Goal: Transaction & Acquisition: Book appointment/travel/reservation

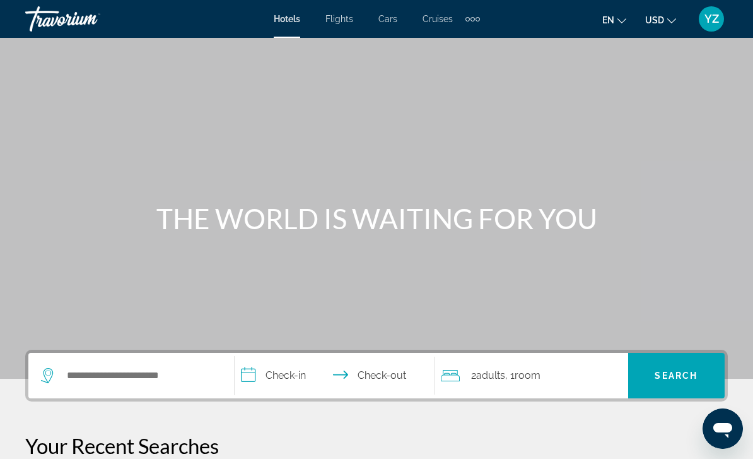
click at [473, 18] on div "Extra navigation items" at bounding box center [473, 19] width 4 height 4
click at [462, 43] on span "Activities" at bounding box center [451, 42] width 37 height 10
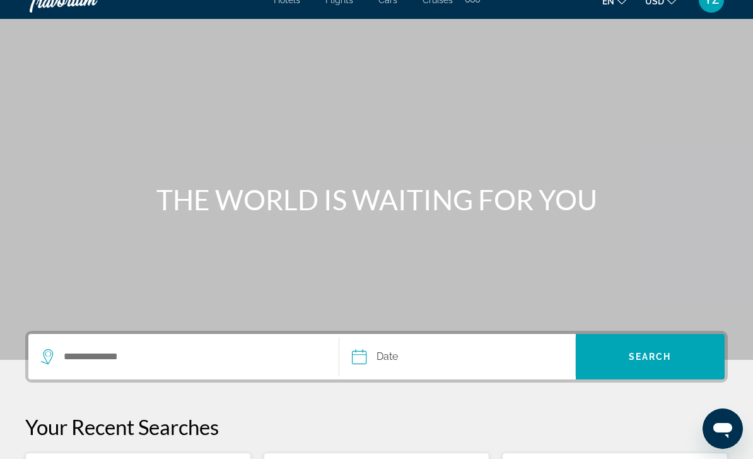
click at [48, 351] on icon "Search widget" at bounding box center [48, 356] width 15 height 15
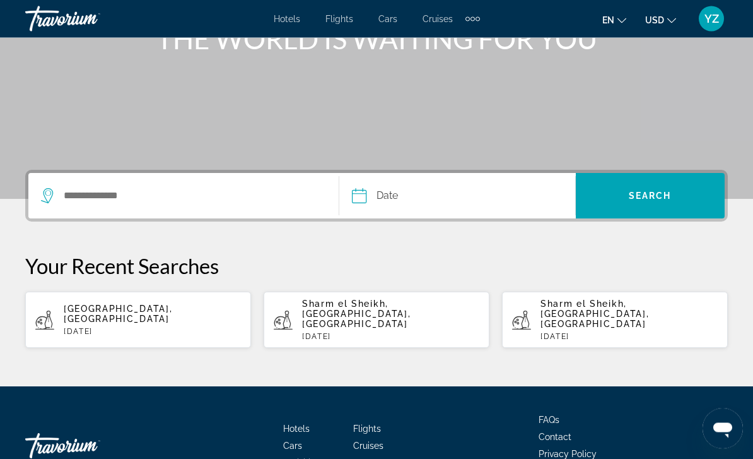
scroll to position [198, 0]
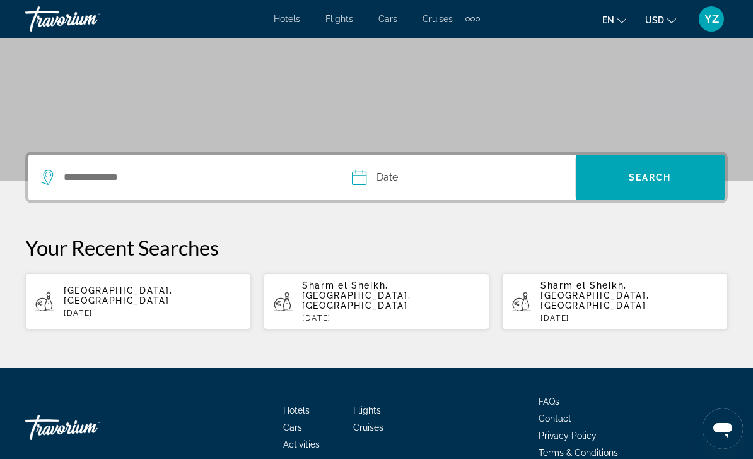
click at [151, 309] on p "[DATE]" at bounding box center [152, 313] width 177 height 9
type input "**********"
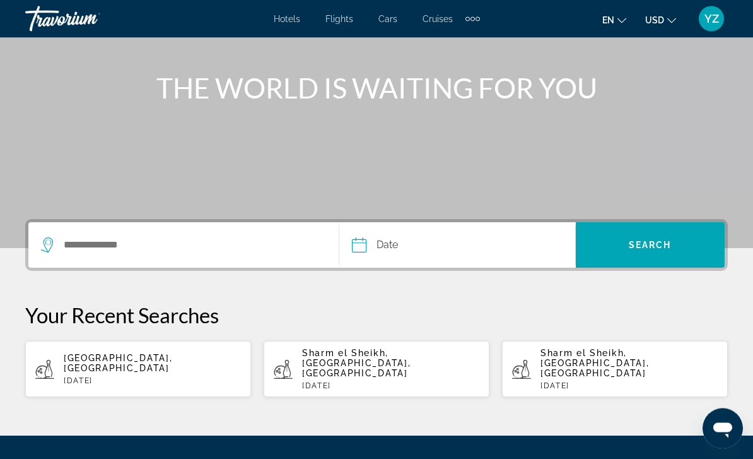
scroll to position [129, 0]
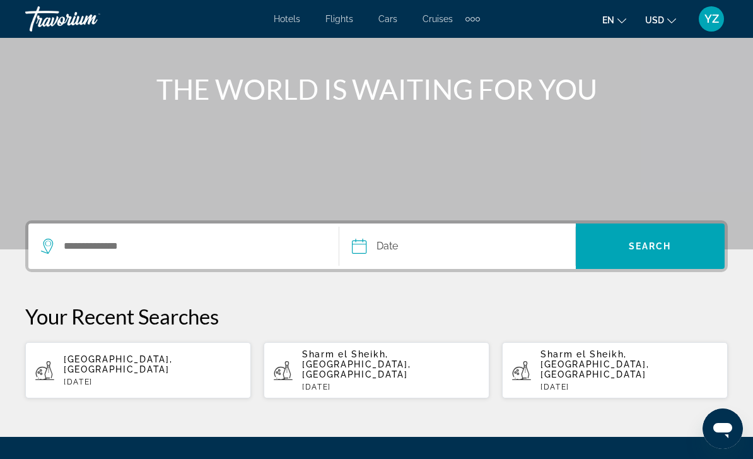
click at [642, 382] on p "[DATE]" at bounding box center [629, 386] width 177 height 9
type input "**********"
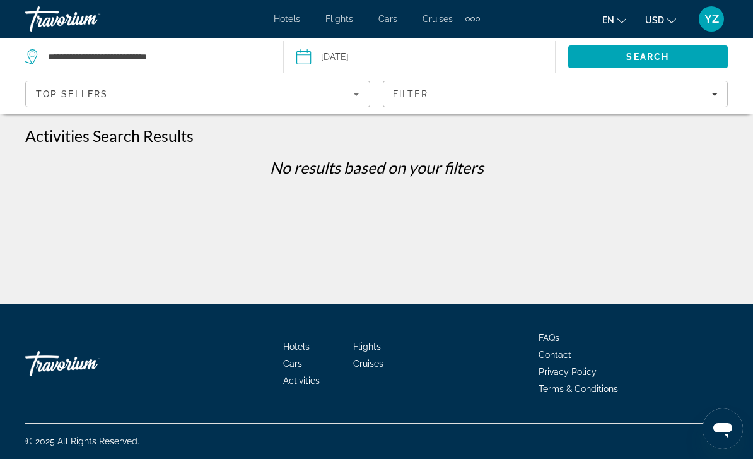
click at [310, 55] on input "Date: Aug 16, 2025" at bounding box center [360, 59] width 134 height 42
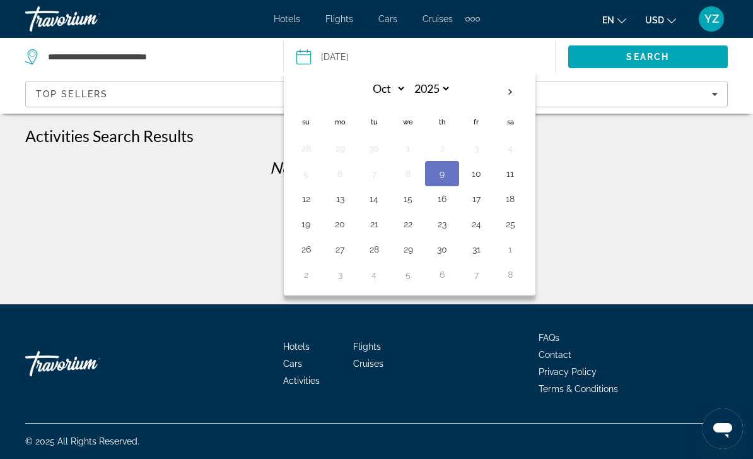
click at [444, 200] on button "16" at bounding box center [442, 199] width 20 height 18
type input "**********"
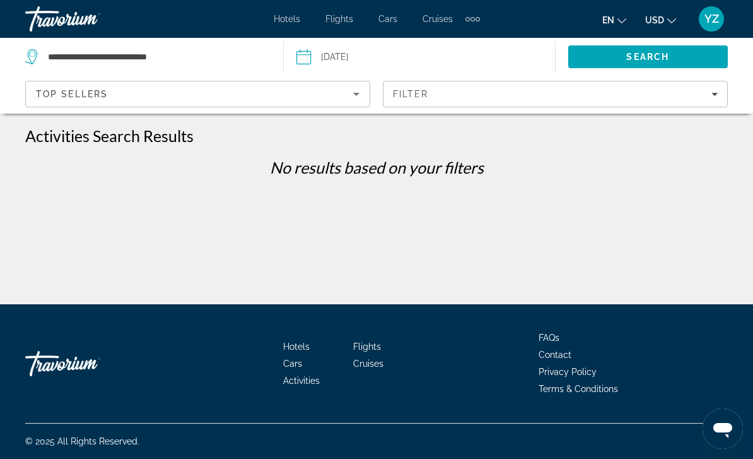
click at [677, 63] on span "Search" at bounding box center [648, 57] width 160 height 30
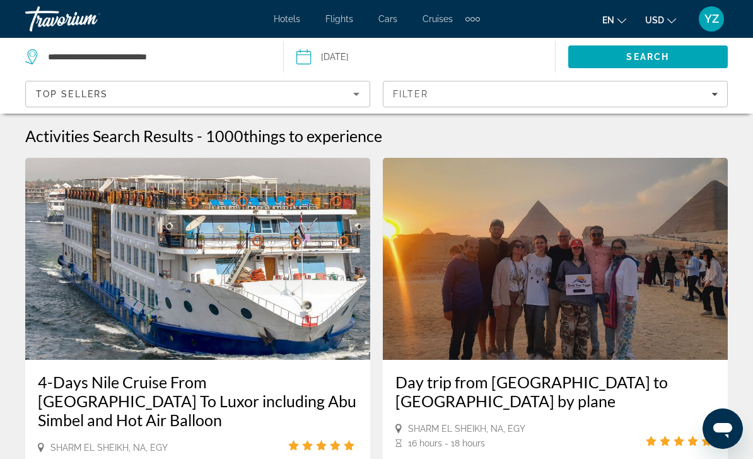
click at [361, 97] on icon "Sort by" at bounding box center [356, 93] width 15 height 15
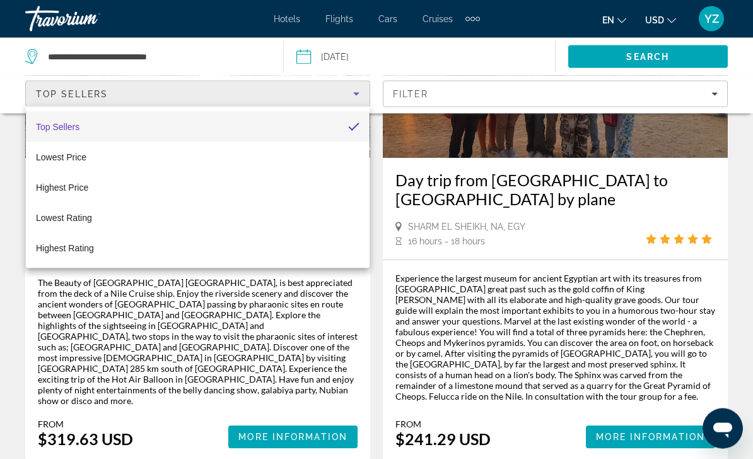
click at [257, 371] on div at bounding box center [376, 229] width 753 height 459
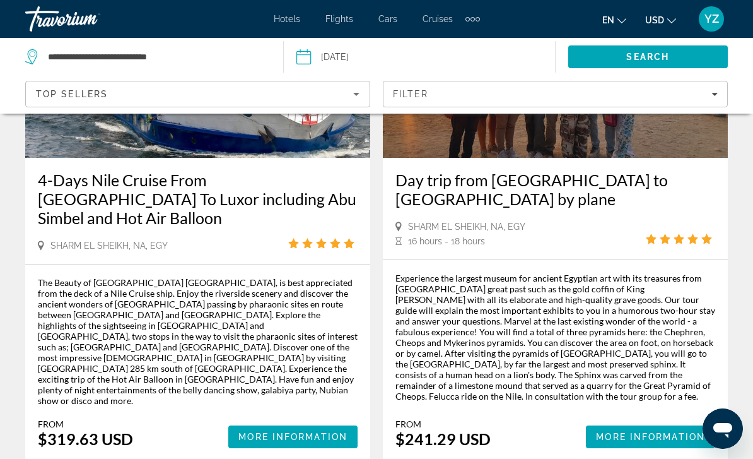
click at [712, 97] on div "Filter" at bounding box center [555, 94] width 325 height 10
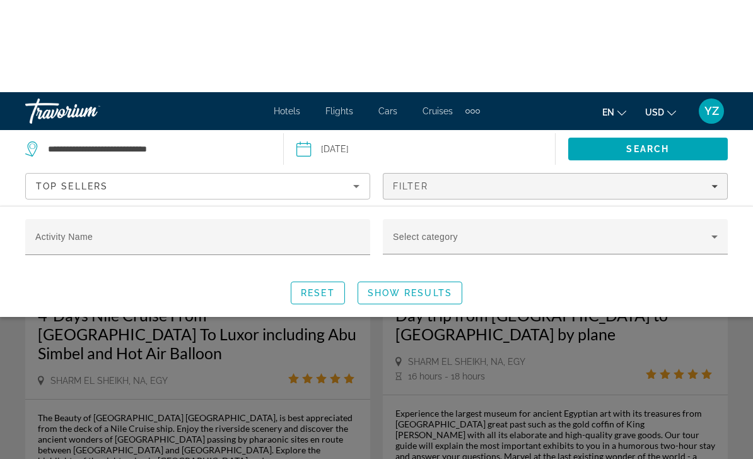
scroll to position [0, 0]
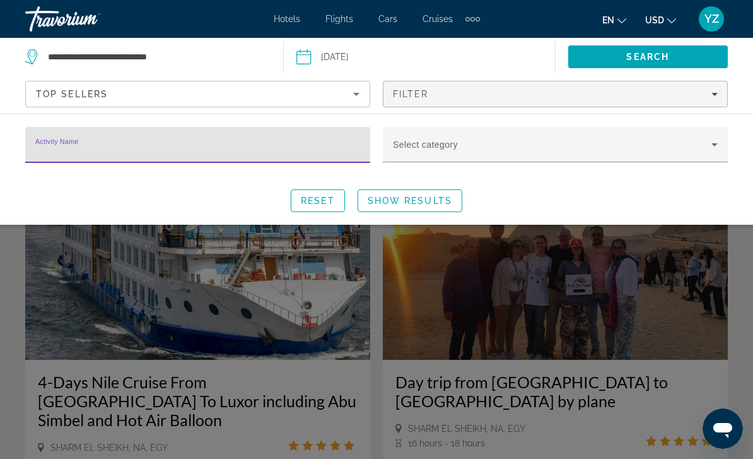
click at [648, 196] on div "Reset Show Results" at bounding box center [376, 200] width 703 height 23
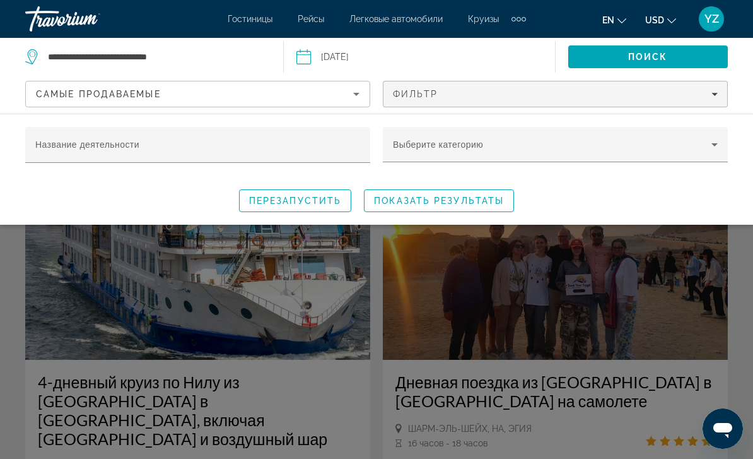
click at [352, 97] on icon "СОРТИРОВКА ПО" at bounding box center [356, 93] width 15 height 15
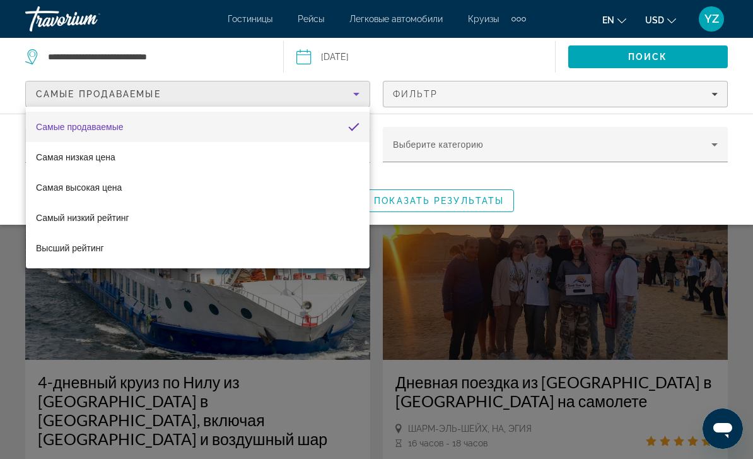
click at [712, 96] on div at bounding box center [376, 229] width 753 height 459
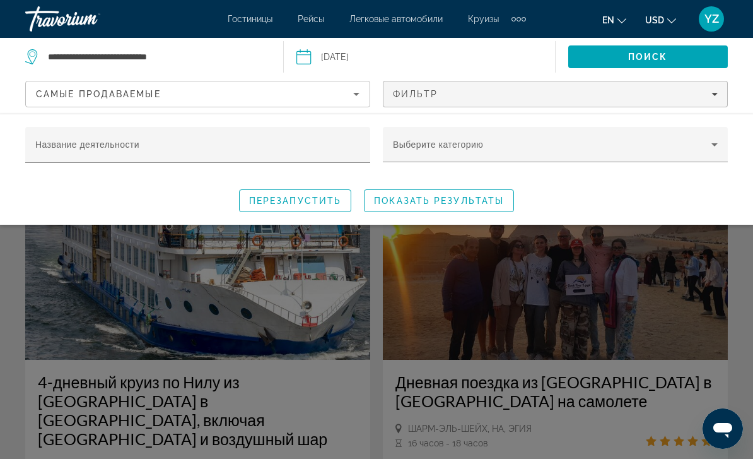
click at [348, 150] on input "Название деятельности" at bounding box center [197, 150] width 325 height 15
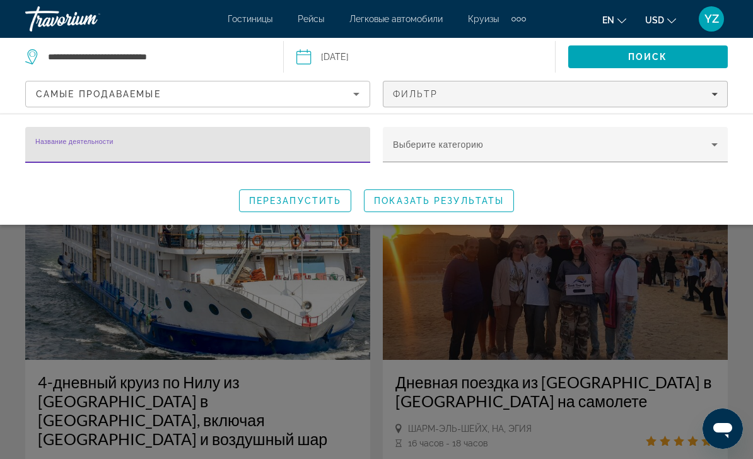
click at [705, 149] on span "Поиск виджета" at bounding box center [552, 149] width 319 height 15
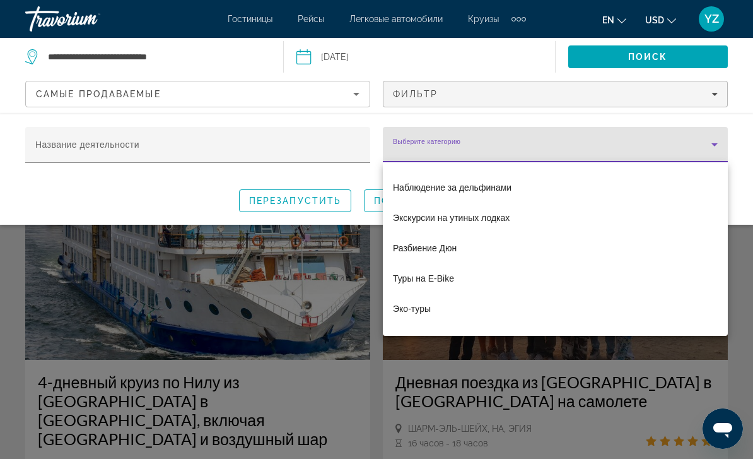
scroll to position [1135, 0]
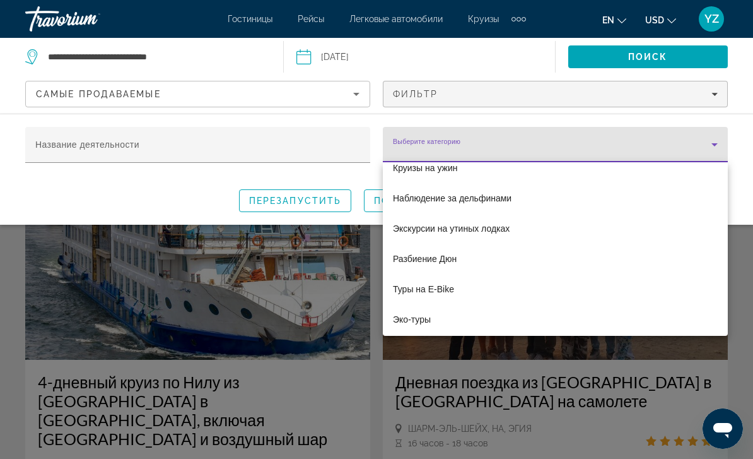
click at [566, 146] on div at bounding box center [376, 229] width 753 height 459
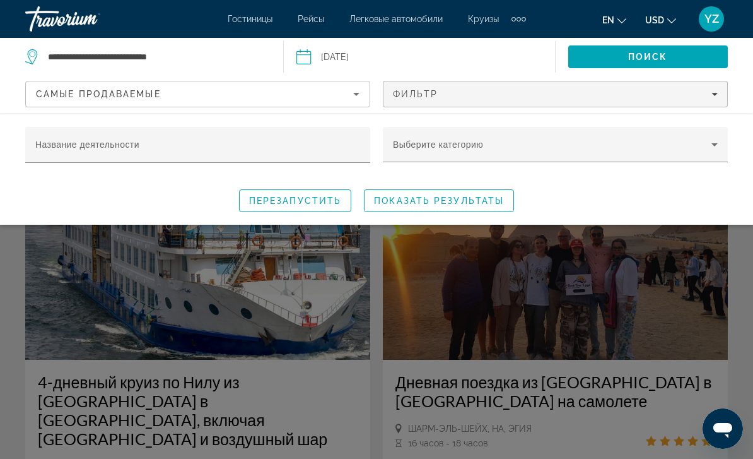
click at [717, 95] on icon "Фильтры" at bounding box center [715, 94] width 6 height 6
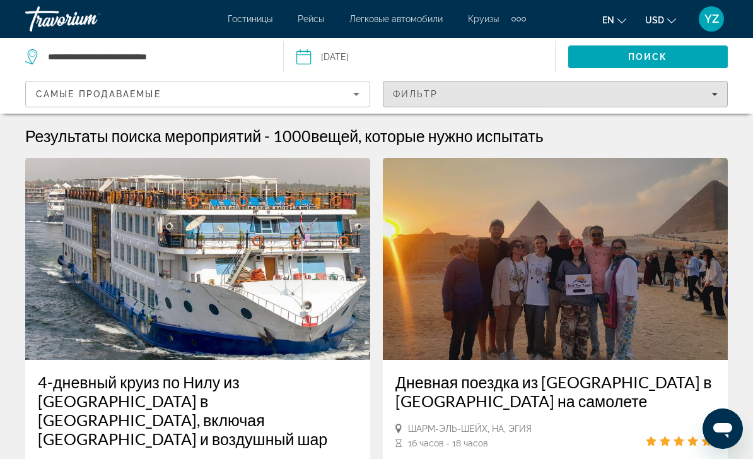
click at [723, 98] on span "Фильтры" at bounding box center [556, 94] width 344 height 30
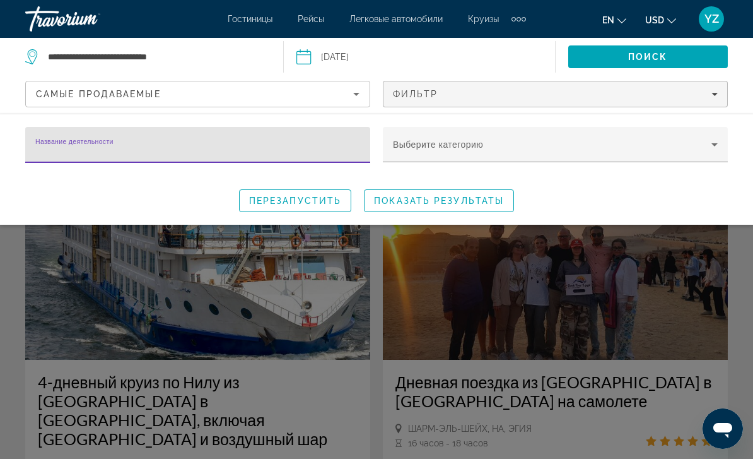
click at [713, 144] on icon "Поиск виджета" at bounding box center [715, 144] width 6 height 3
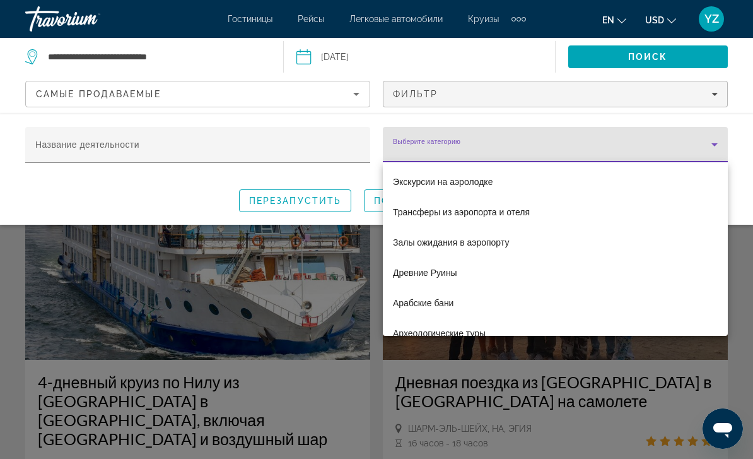
scroll to position [183, 0]
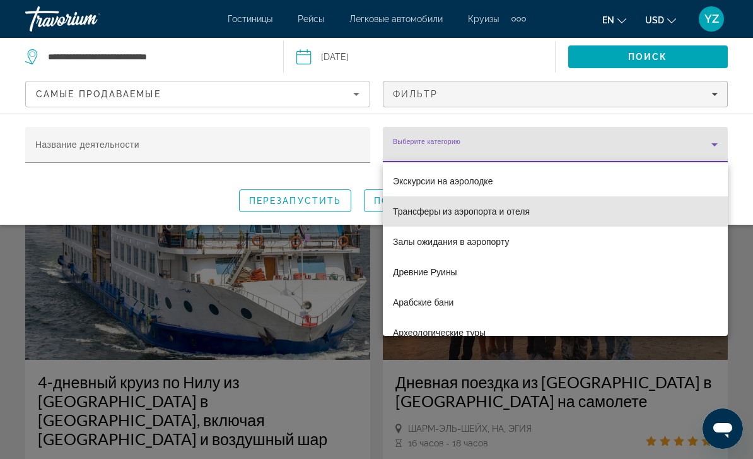
click at [530, 216] on span "Трансферы из аэропорта и отеля" at bounding box center [461, 211] width 137 height 15
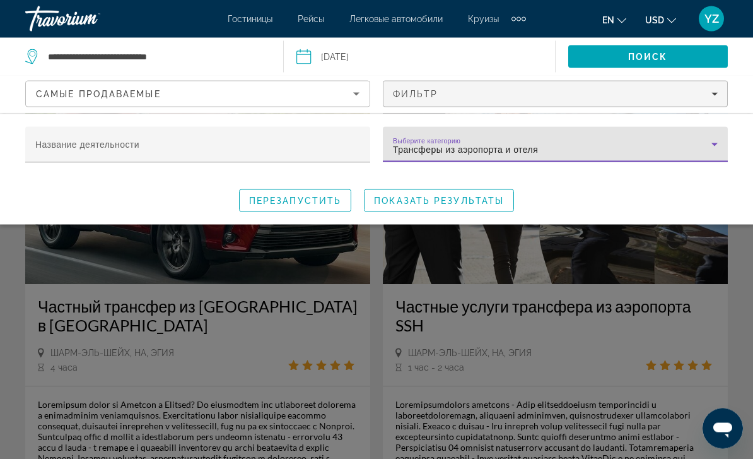
scroll to position [83, 0]
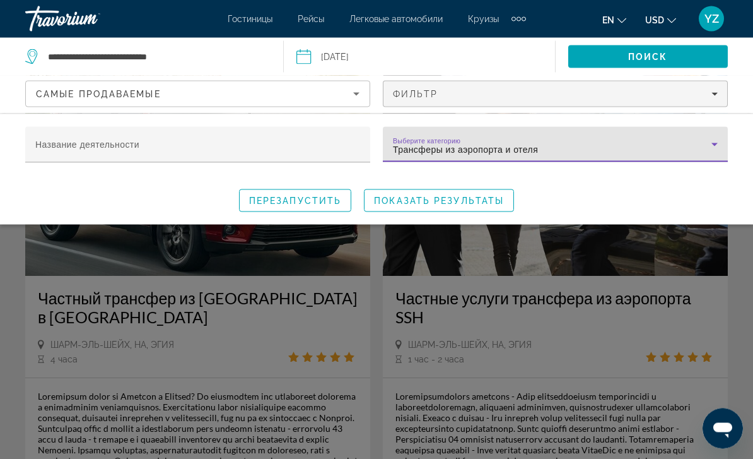
click at [725, 203] on div "перезапустить ПОКАЗАТЬ РЕЗУЛЬТАТЫ" at bounding box center [376, 200] width 703 height 23
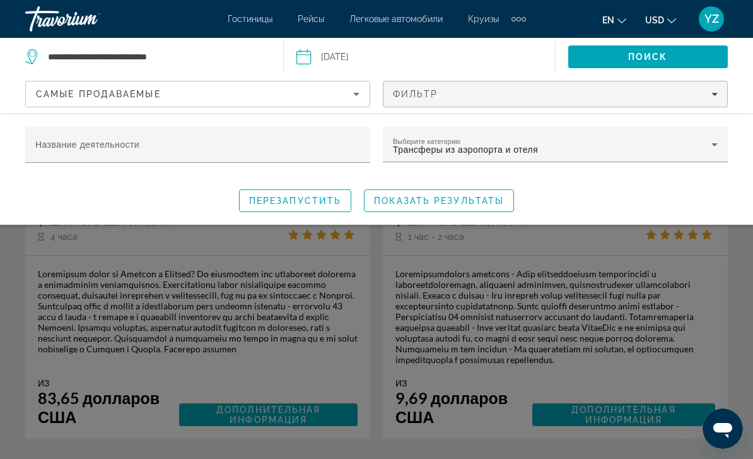
scroll to position [218, 0]
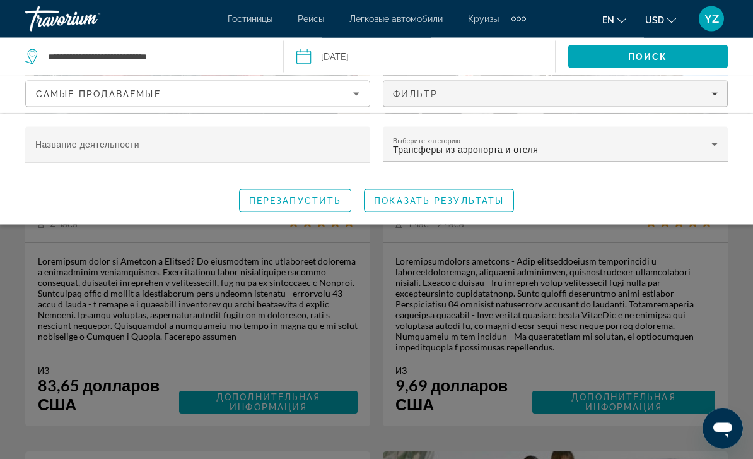
click at [698, 416] on div "Поиск виджета" at bounding box center [376, 321] width 753 height 276
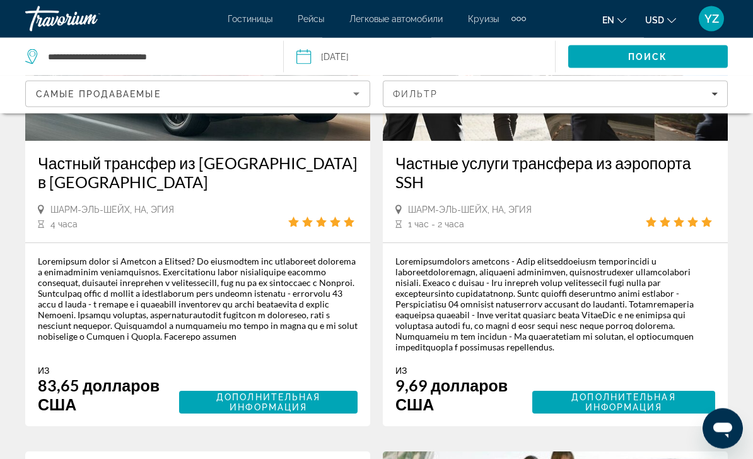
scroll to position [219, 0]
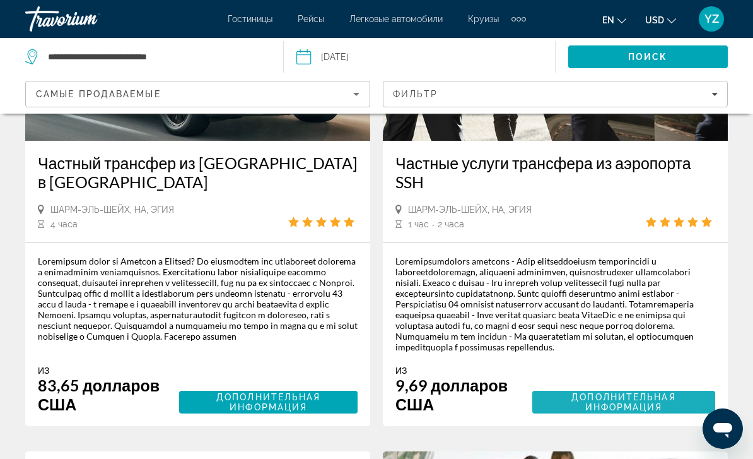
click at [658, 412] on span "Дополнительная информация" at bounding box center [624, 402] width 104 height 20
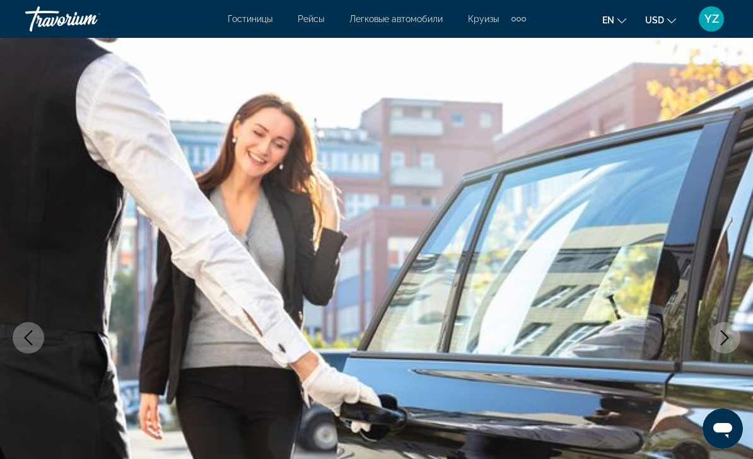
click at [729, 347] on button "Следующее изображение" at bounding box center [725, 338] width 32 height 32
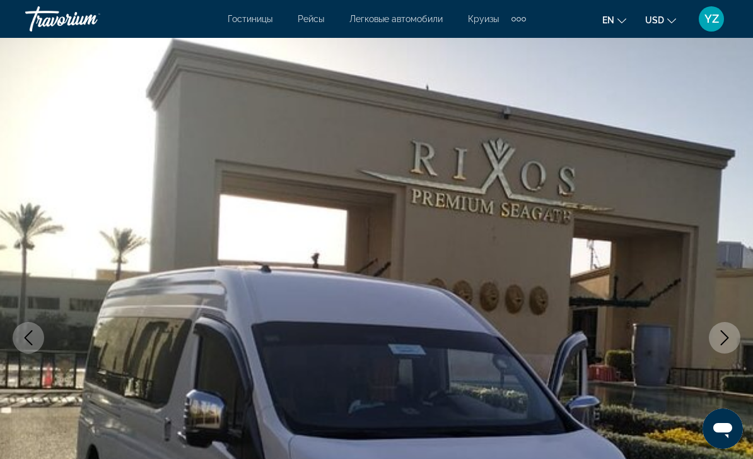
click at [736, 342] on button "Следующее изображение" at bounding box center [725, 338] width 32 height 32
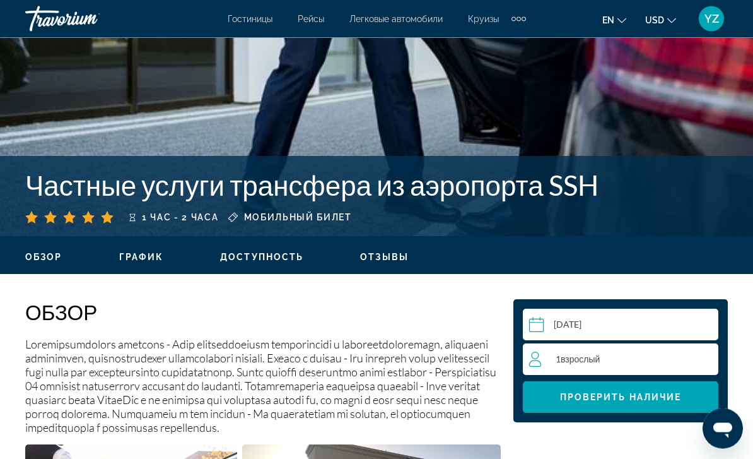
scroll to position [351, 0]
